Goal: Find specific page/section: Find specific page/section

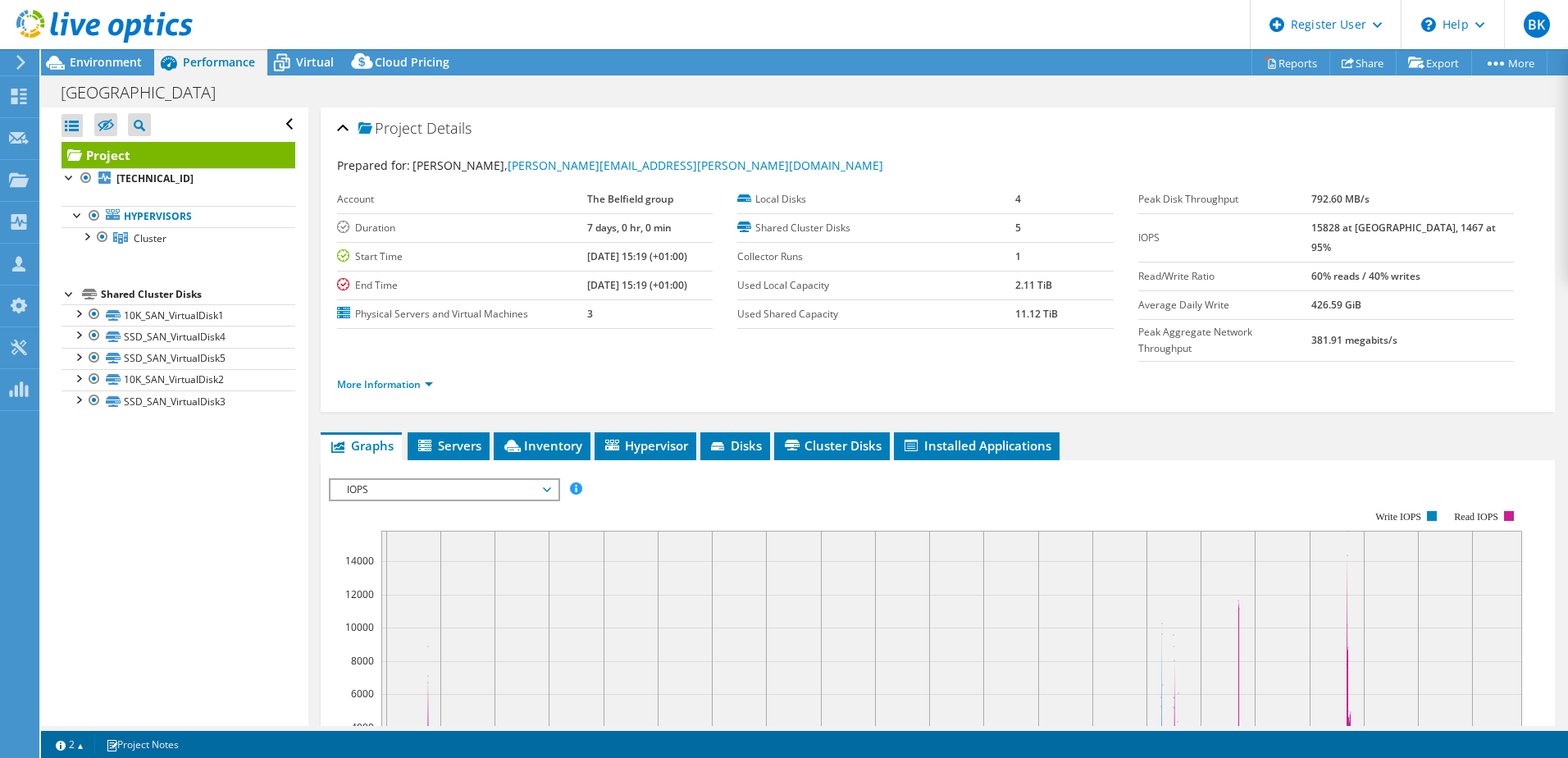
select select "USD"
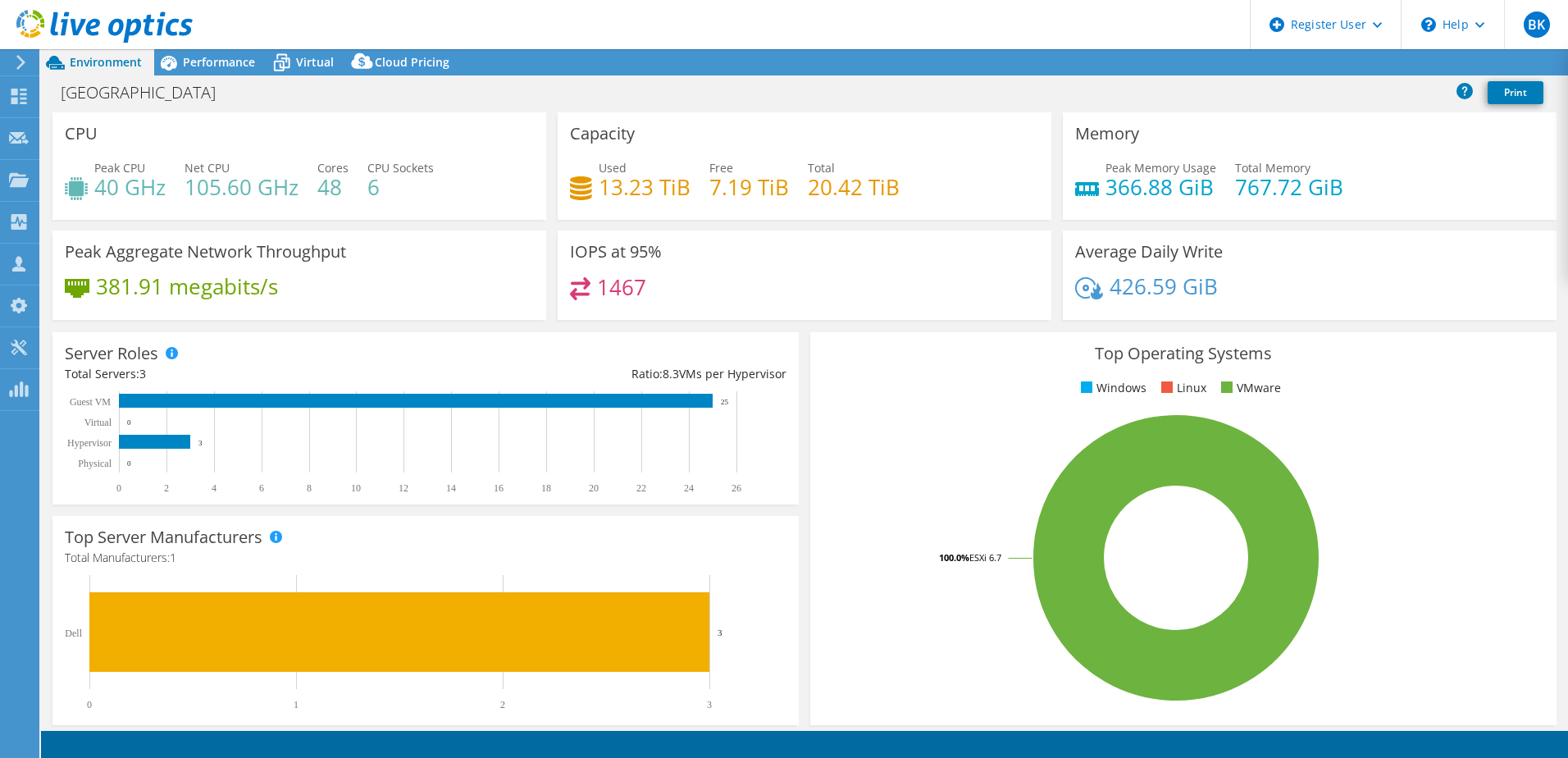
select select "USD"
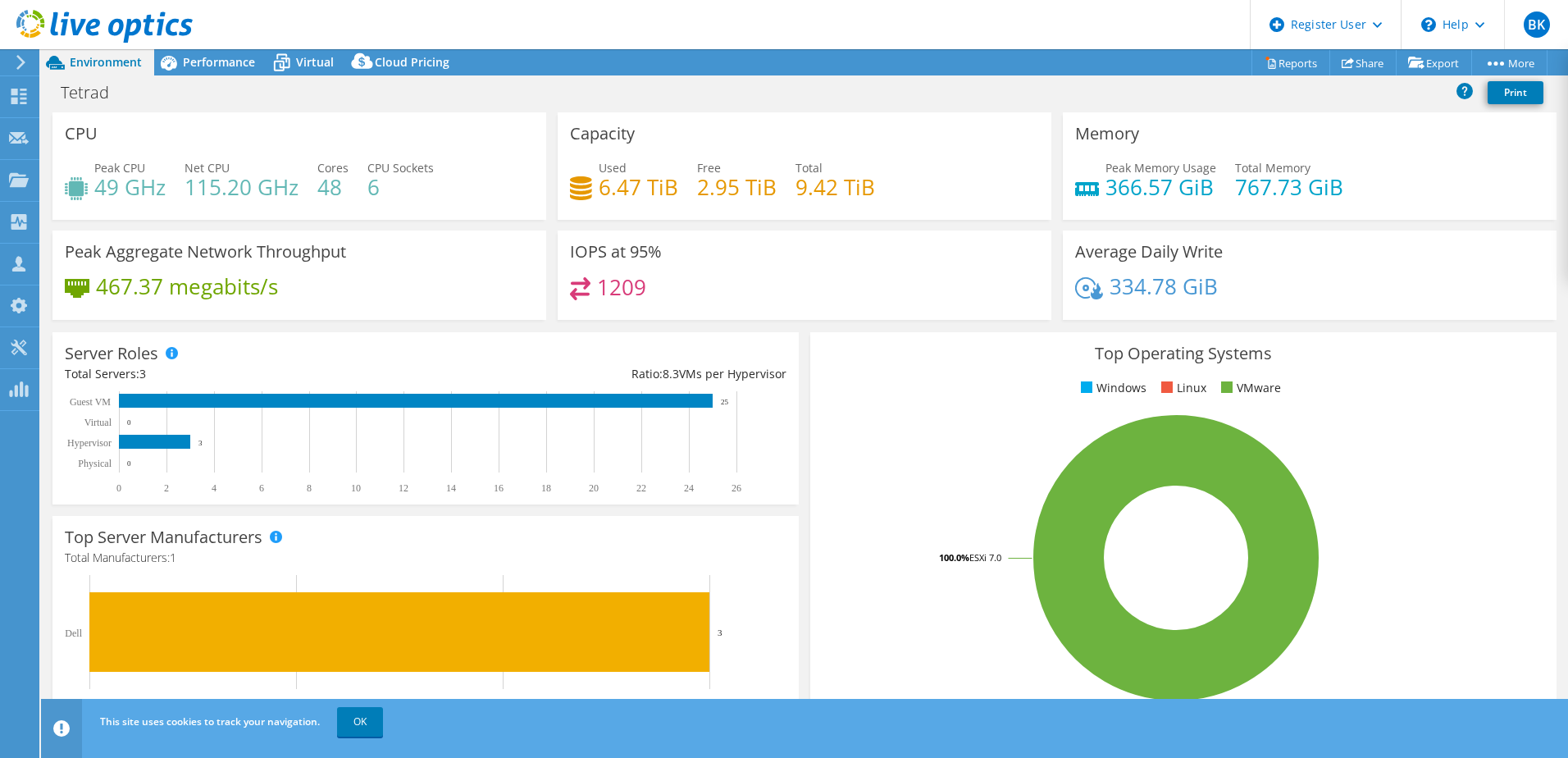
select select "USD"
click at [374, 721] on link "OK" at bounding box center [360, 722] width 46 height 30
select select "USD"
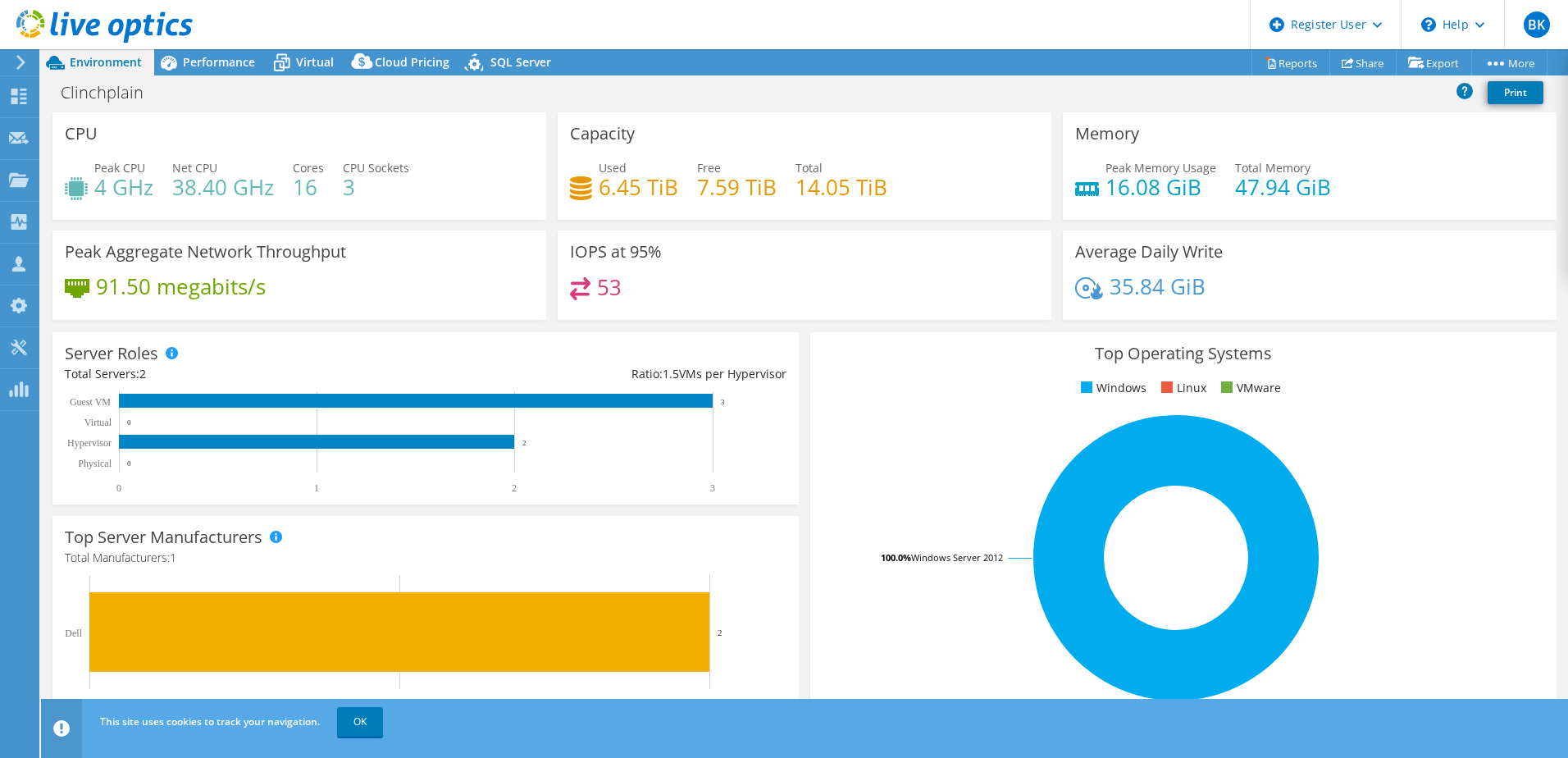
select select "USD"
